Goal: Task Accomplishment & Management: Complete application form

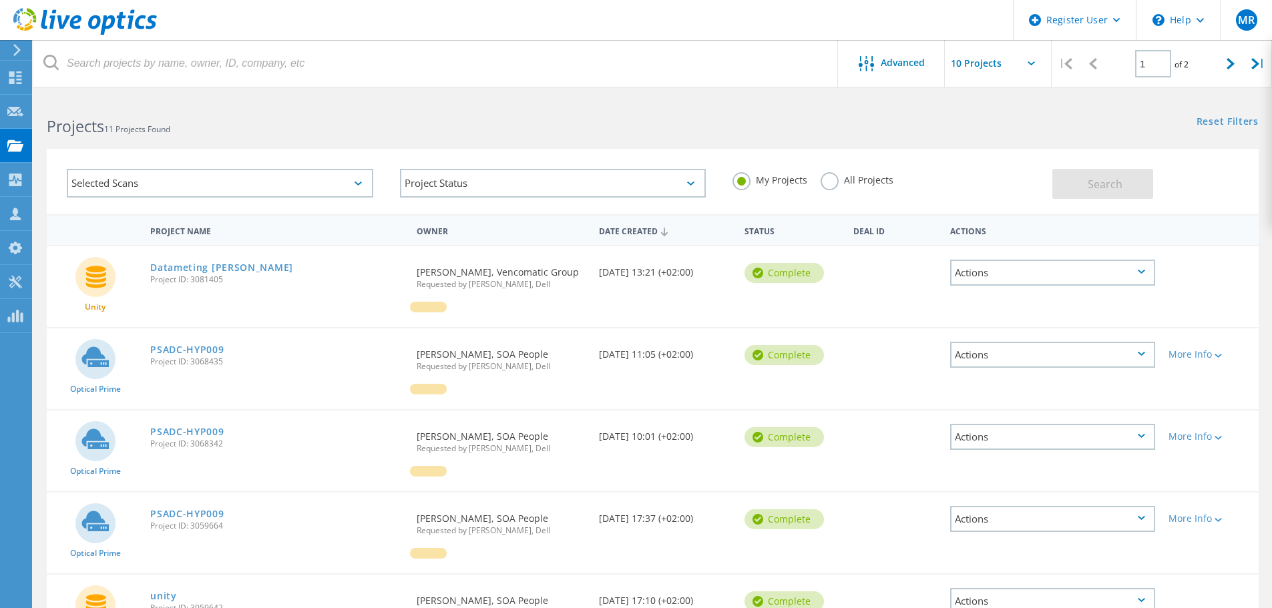
click at [289, 133] on h2 "Projects 11 Projects Found" at bounding box center [343, 126] width 592 height 22
click at [8, 117] on icon at bounding box center [15, 111] width 16 height 13
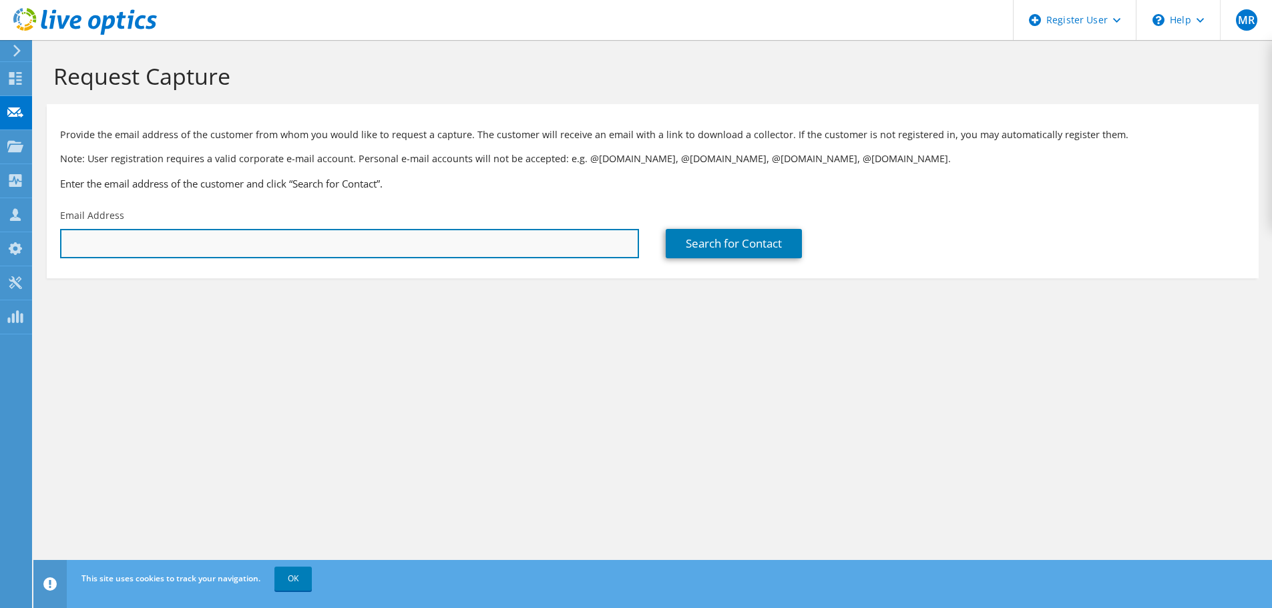
click at [292, 240] on input "text" at bounding box center [349, 243] width 579 height 29
paste input "[PERSON_NAME] <[PERSON_NAME][EMAIL_ADDRESS][DOMAIN_NAME]>"
drag, startPoint x: 156, startPoint y: 251, endPoint x: -5, endPoint y: 262, distance: 162.0
click at [0, 262] on html "MR Dell User Maurice Russel Maurice.Russel@dell.com Dell My Profile Log Out \n …" at bounding box center [636, 304] width 1272 height 608
click at [270, 250] on input "m.vanbaelen@chiesi.com>" at bounding box center [349, 243] width 579 height 29
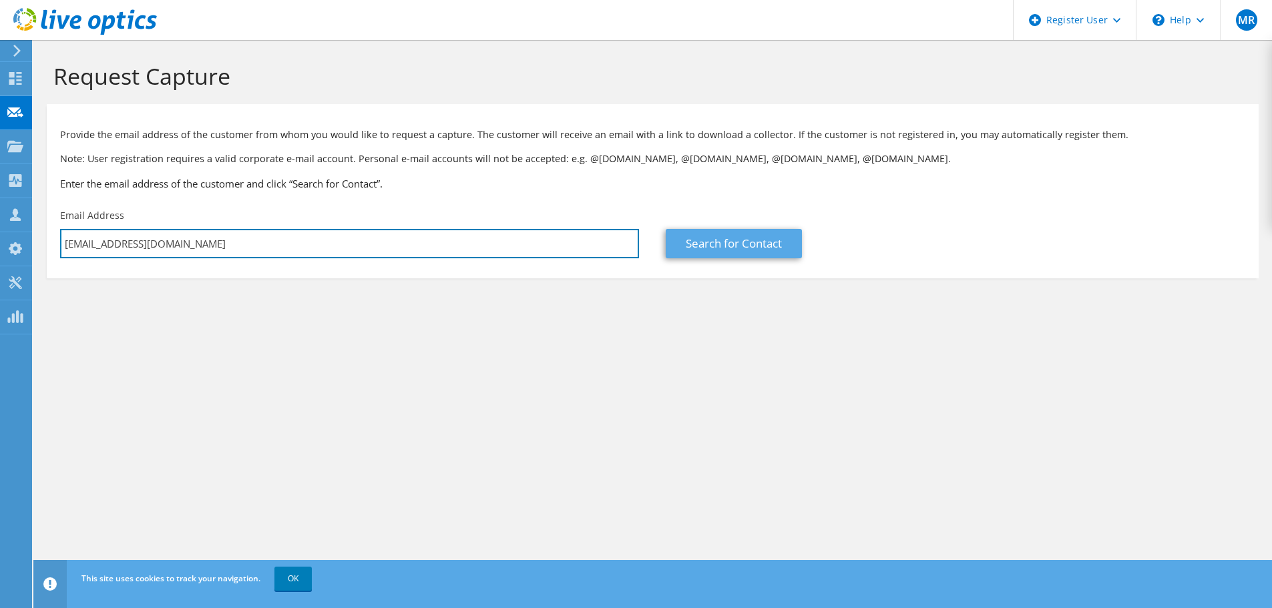
type input "m.vanbaelen@chiesi.com"
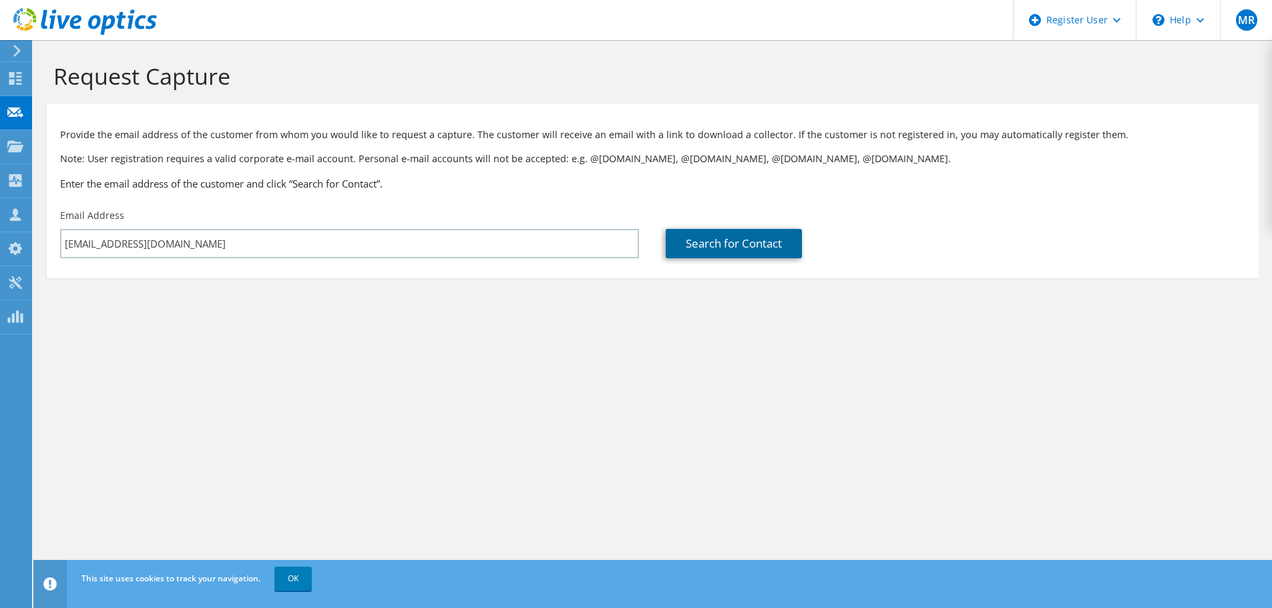
click at [756, 241] on link "Search for Contact" at bounding box center [734, 243] width 136 height 29
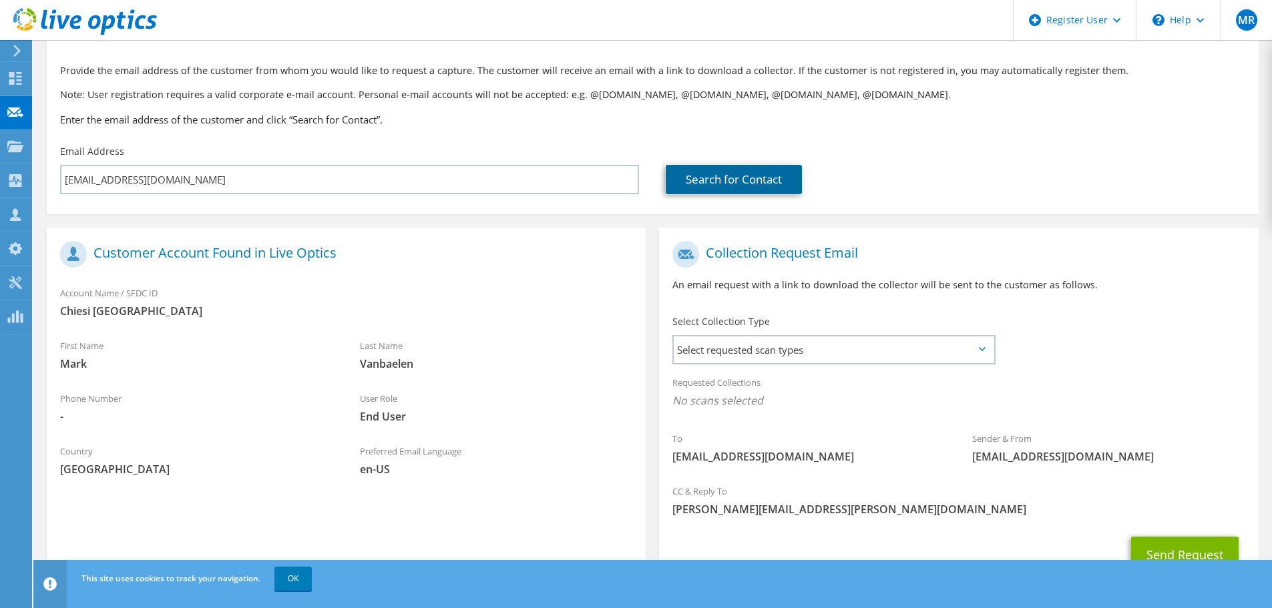
scroll to position [122, 0]
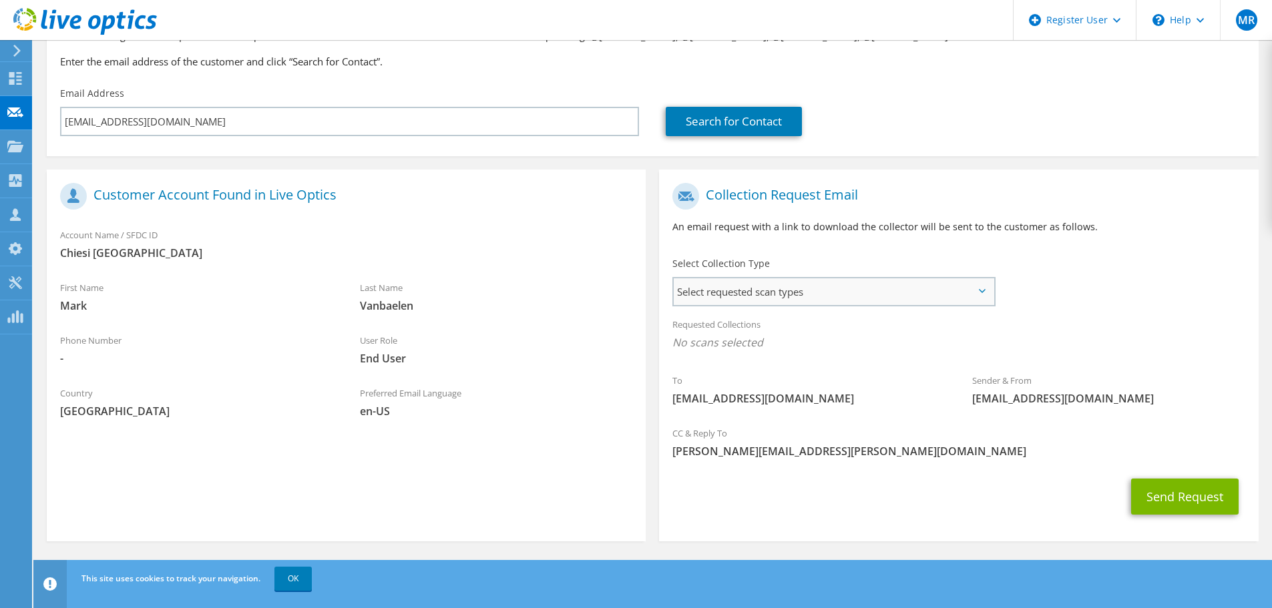
click at [874, 278] on div "Select requested scan types Server Virtualization Optical Prime AWS Nutanix SC" at bounding box center [833, 291] width 323 height 29
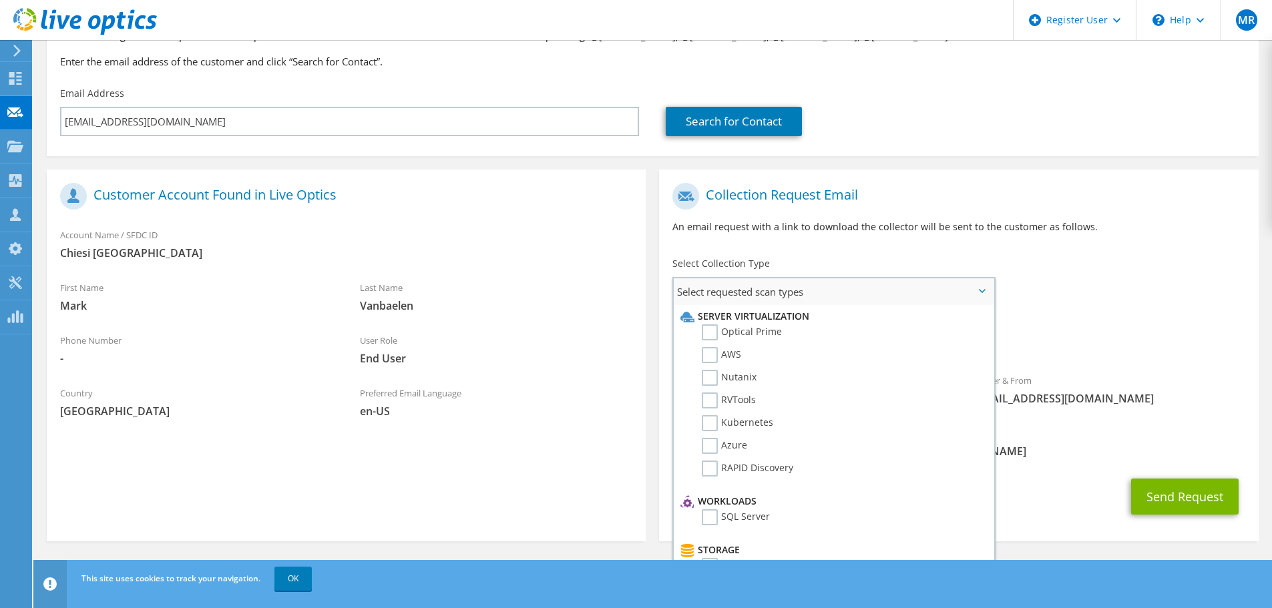
click at [818, 340] on li "Optical Prime" at bounding box center [832, 335] width 310 height 23
click at [768, 332] on label "Optical Prime" at bounding box center [742, 332] width 80 height 16
click at [0, 0] on input "Optical Prime" at bounding box center [0, 0] width 0 height 0
click at [1209, 312] on div "Requested Collections No scans selected Optical Prime" at bounding box center [958, 336] width 599 height 53
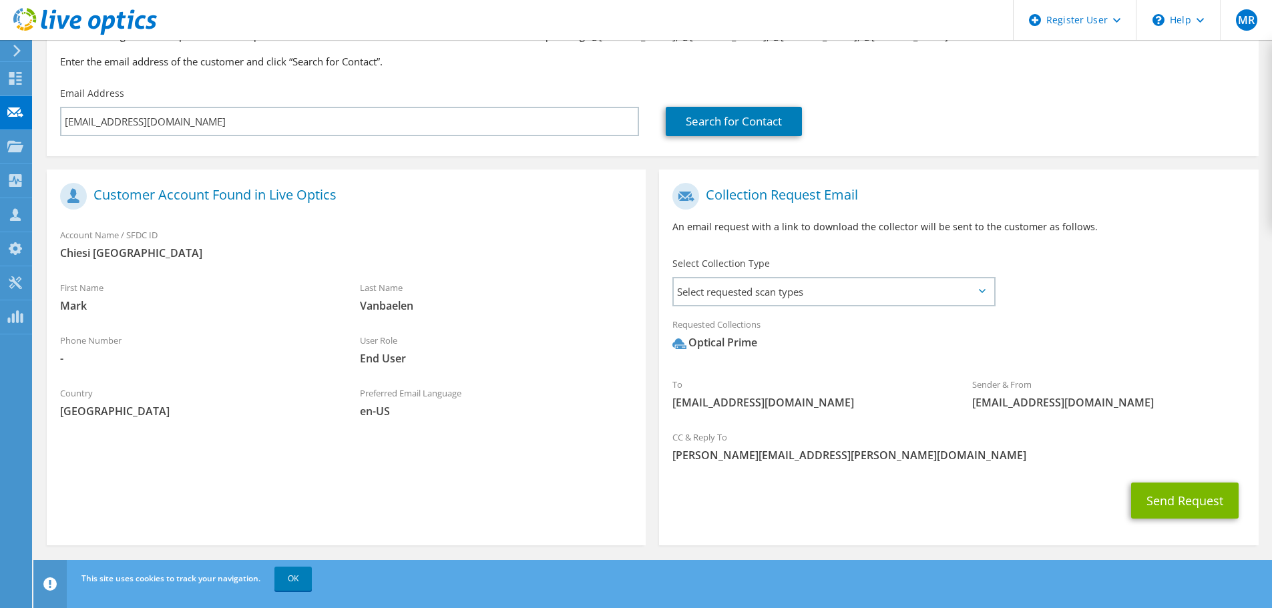
scroll to position [126, 0]
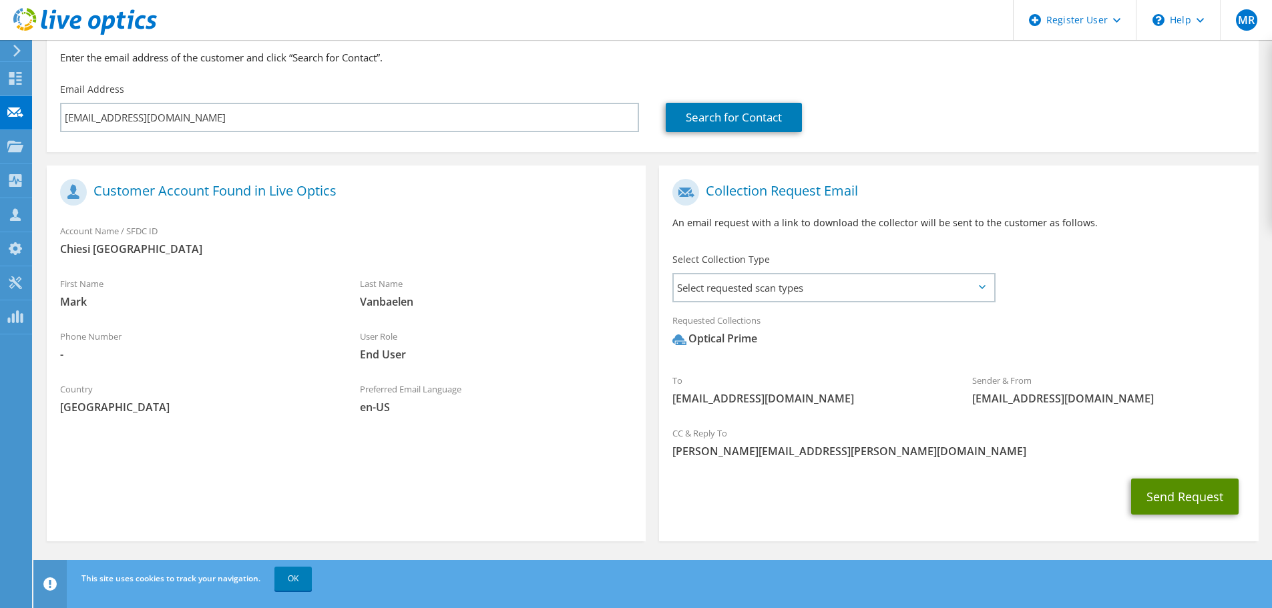
click at [1196, 488] on button "Send Request" at bounding box center [1184, 497] width 107 height 36
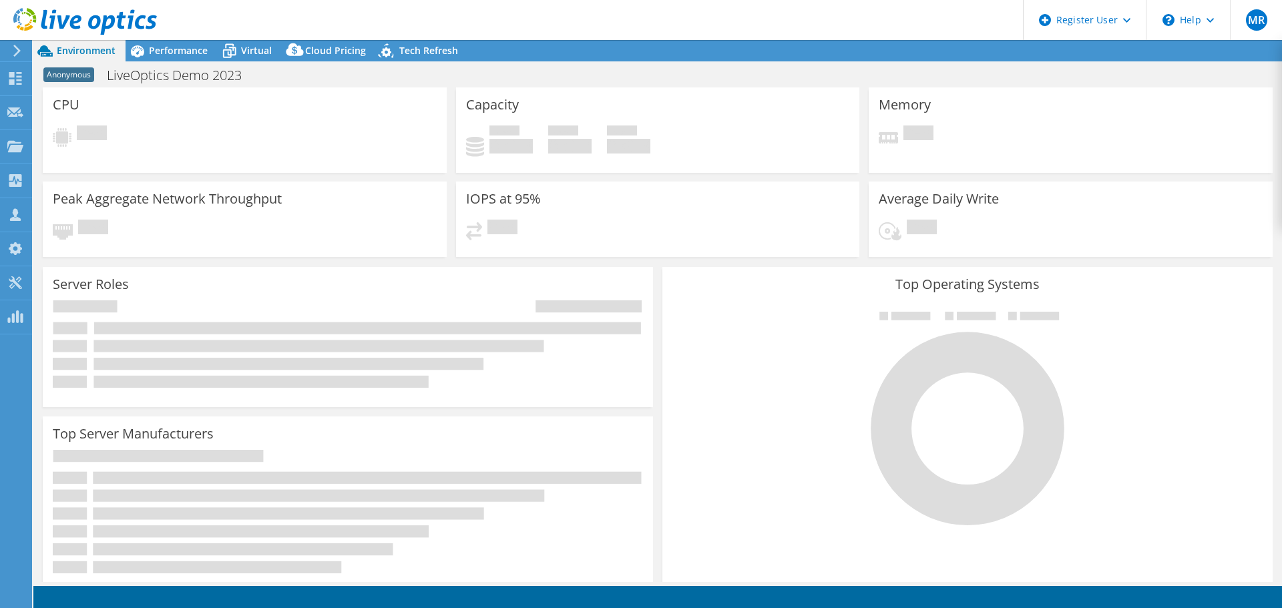
select select "USEast"
select select "GBP"
